Goal: Information Seeking & Learning: Learn about a topic

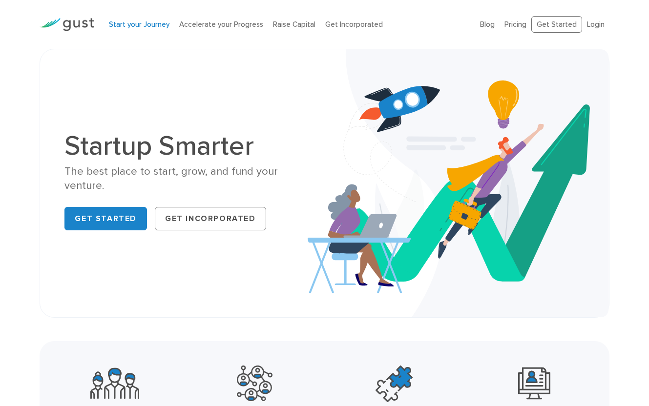
click at [145, 22] on link "Start your Journey" at bounding box center [139, 24] width 61 height 9
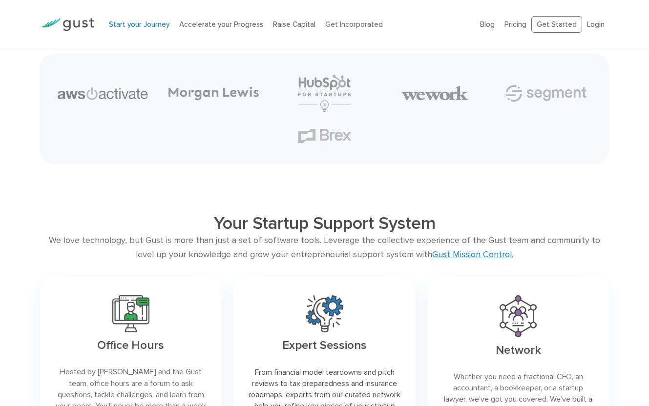
scroll to position [1220, 0]
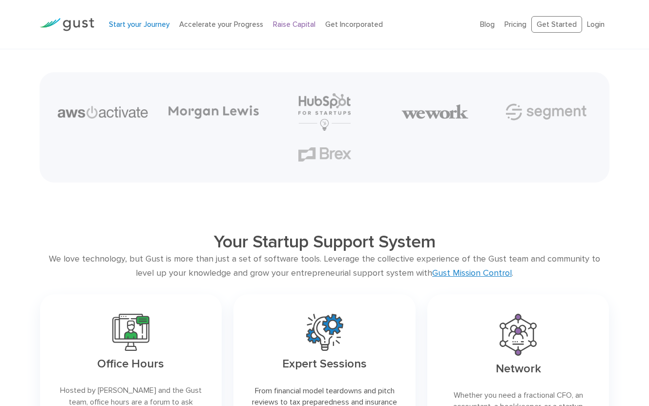
click at [301, 23] on link "Raise Capital" at bounding box center [294, 24] width 42 height 9
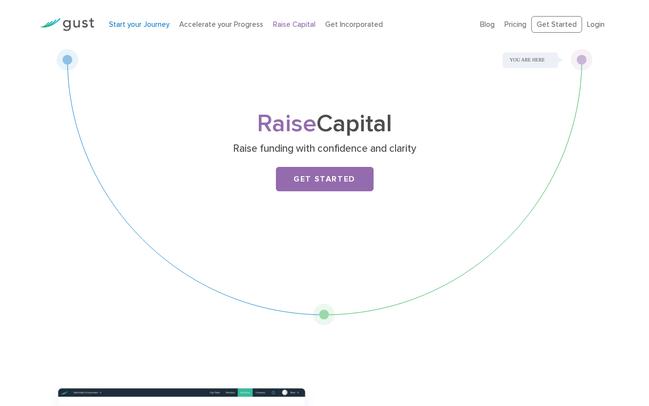
click at [127, 26] on link "Start your Journey" at bounding box center [139, 24] width 61 height 9
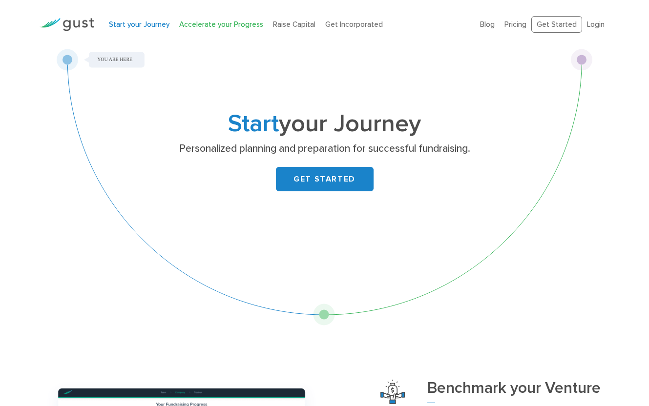
click at [202, 26] on link "Accelerate your Progress" at bounding box center [221, 24] width 84 height 9
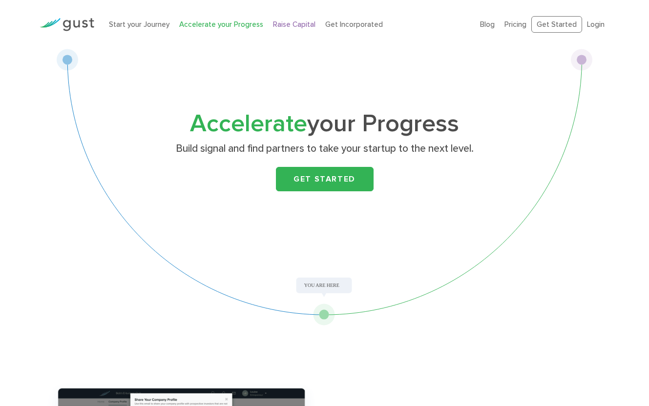
click at [288, 27] on link "Raise Capital" at bounding box center [294, 24] width 42 height 9
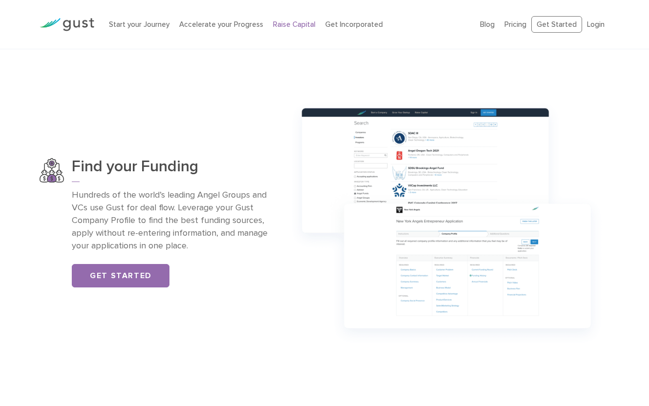
scroll to position [586, 0]
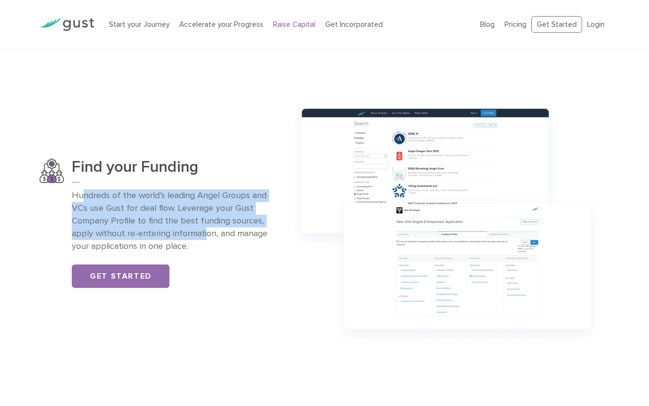
drag, startPoint x: 84, startPoint y: 194, endPoint x: 206, endPoint y: 236, distance: 129.0
click at [206, 236] on p "Hundreds of the world’s leading Angel Groups and VCs use Gust for deal flow. Le…" at bounding box center [170, 220] width 196 height 63
